Goal: Task Accomplishment & Management: Manage account settings

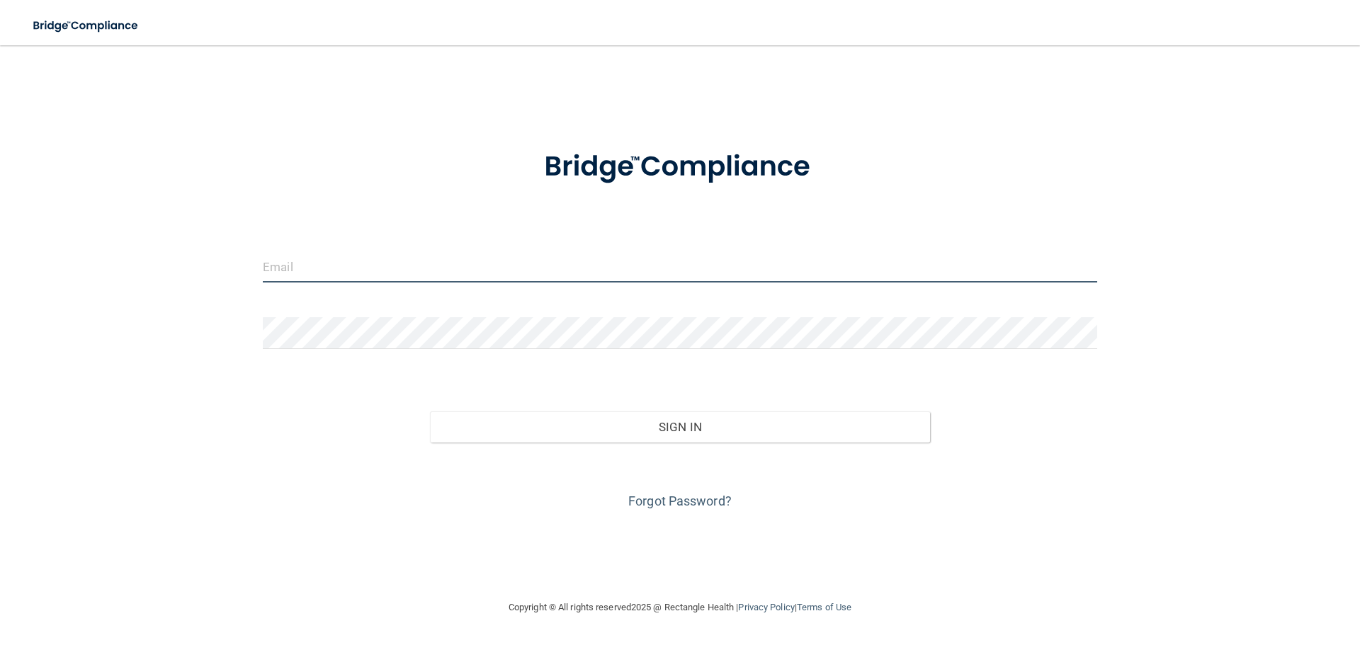
click at [548, 271] on input "email" at bounding box center [680, 267] width 834 height 32
click at [408, 140] on div at bounding box center [679, 167] width 855 height 74
click at [380, 257] on input "email" at bounding box center [680, 267] width 834 height 32
click at [317, 268] on input "email" at bounding box center [680, 267] width 834 height 32
type input ","
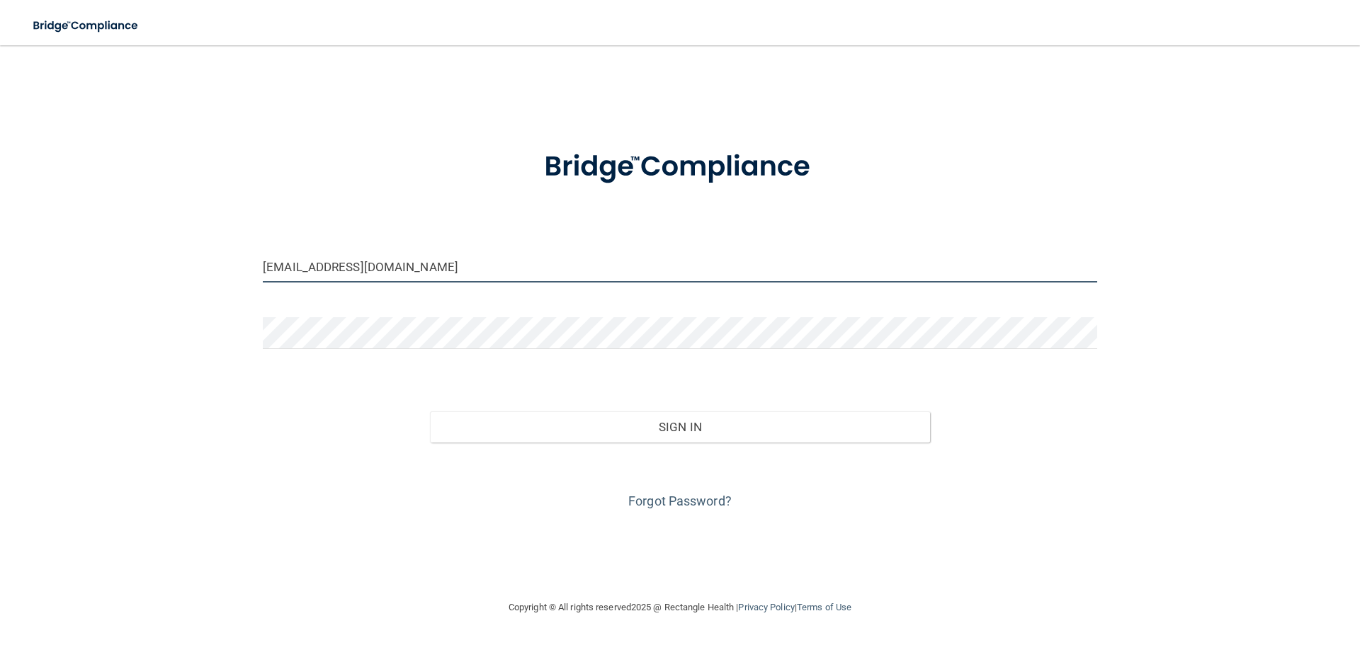
type input "[EMAIL_ADDRESS][DOMAIN_NAME]"
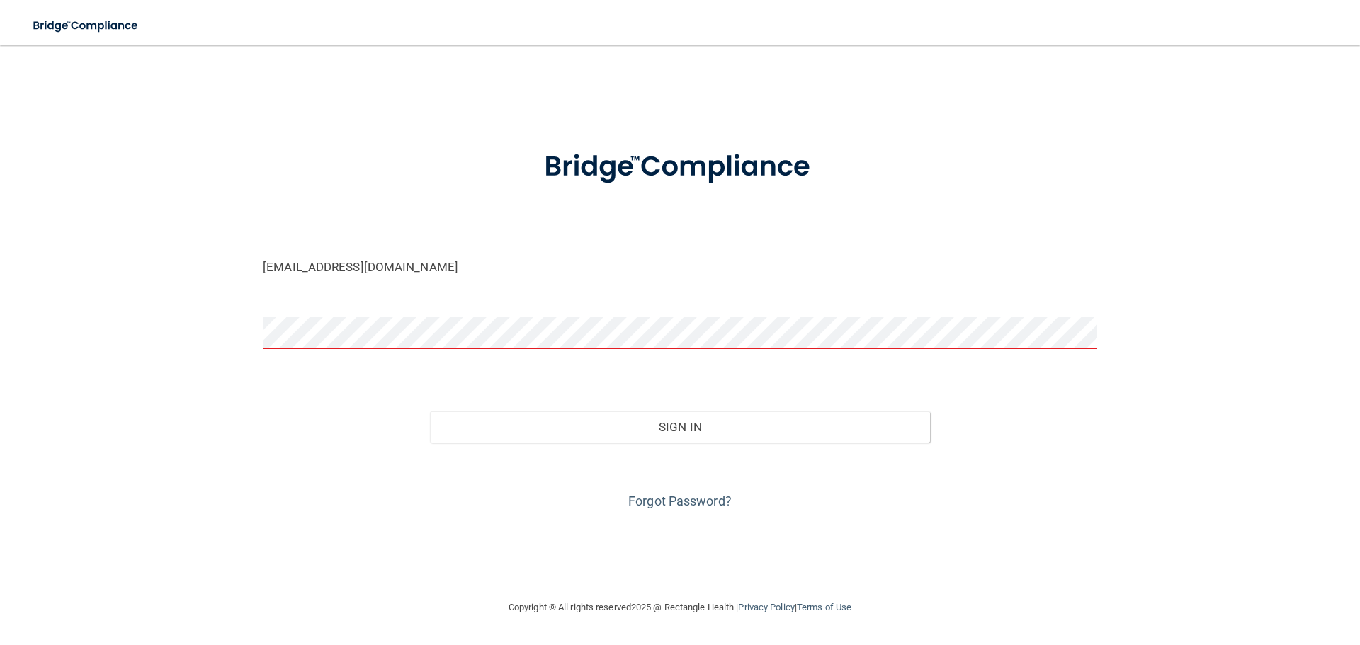
click at [336, 530] on div "[EMAIL_ADDRESS][DOMAIN_NAME] Invalid email/password. You don't have permission …" at bounding box center [679, 321] width 1303 height 525
click at [660, 500] on link "Forgot Password?" at bounding box center [679, 501] width 103 height 15
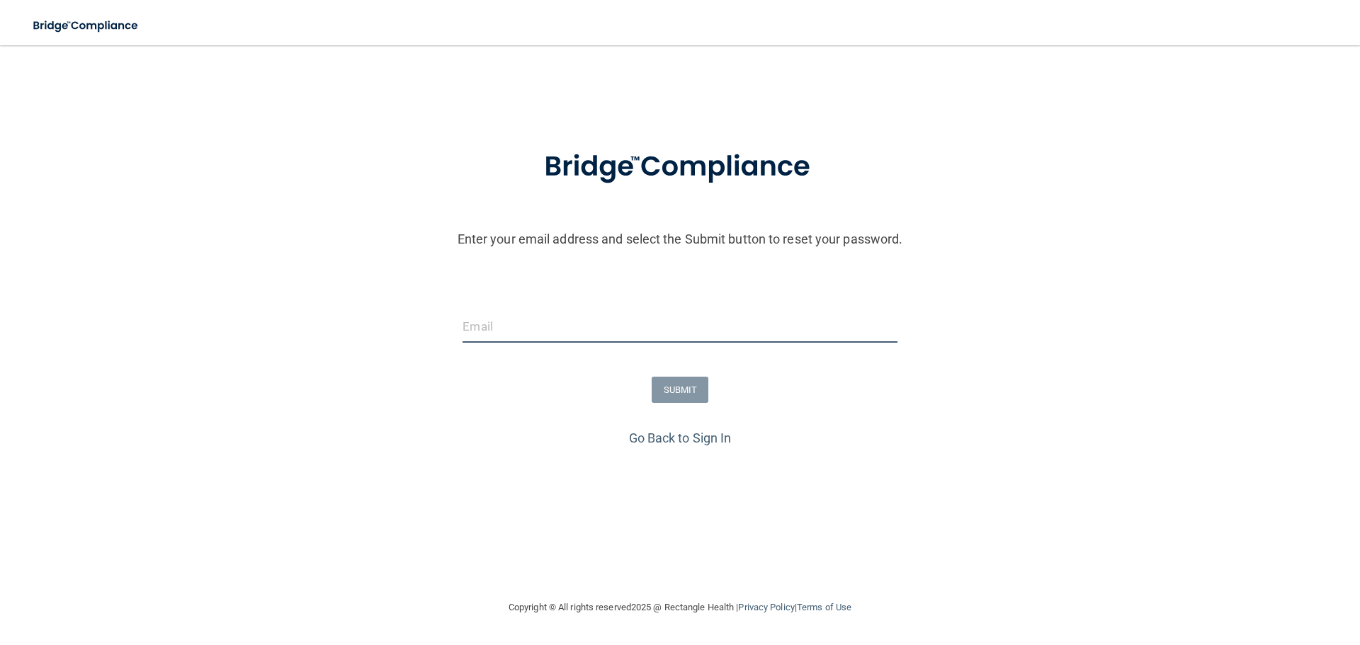
click at [608, 326] on input "email" at bounding box center [679, 327] width 434 height 32
type input "[EMAIL_ADDRESS][DOMAIN_NAME]"
click at [659, 387] on button "SUBMIT" at bounding box center [680, 390] width 57 height 26
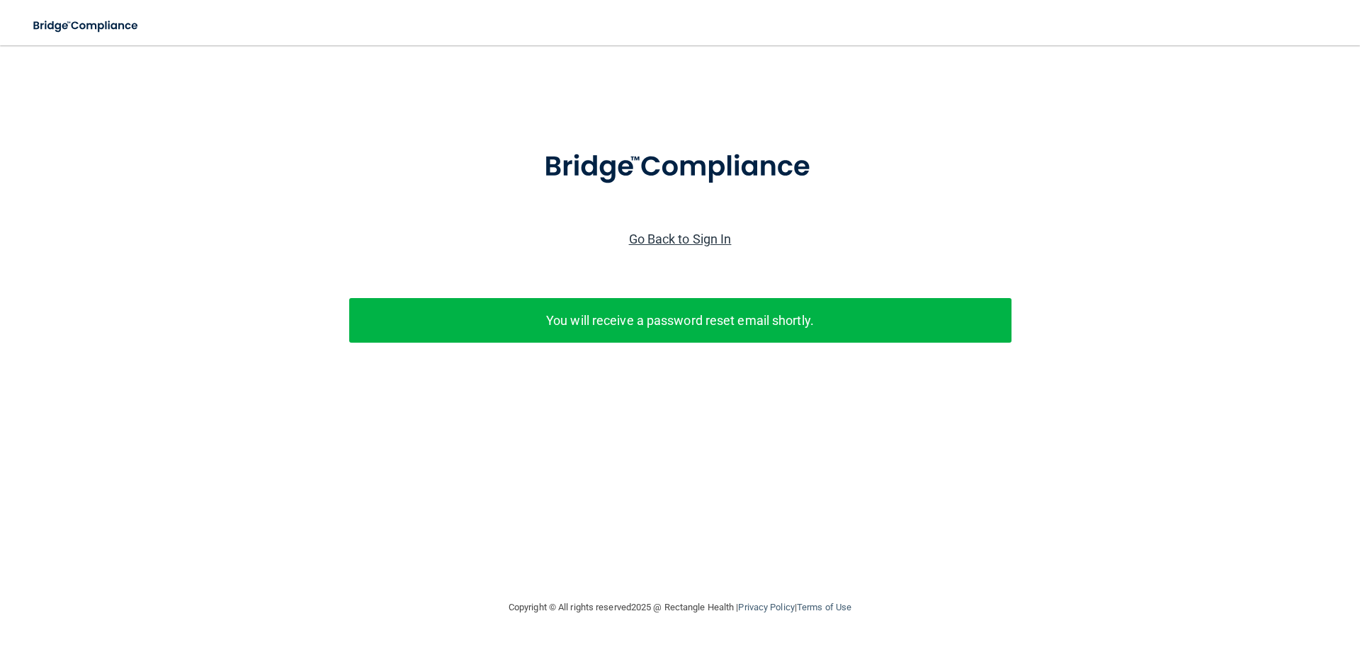
click at [719, 238] on link "Go Back to Sign In" at bounding box center [680, 239] width 103 height 15
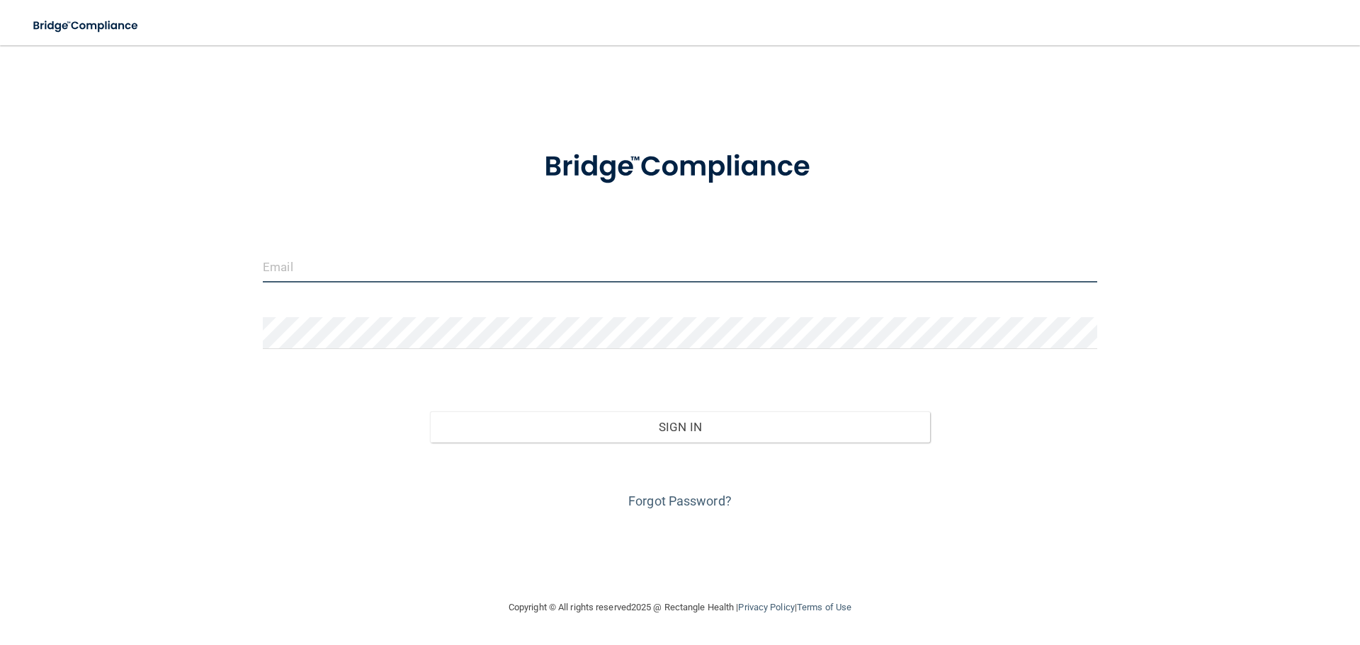
click at [499, 277] on input "email" at bounding box center [680, 267] width 834 height 32
type input "[EMAIL_ADDRESS][DOMAIN_NAME]"
